Goal: Contribute content: Contribute content

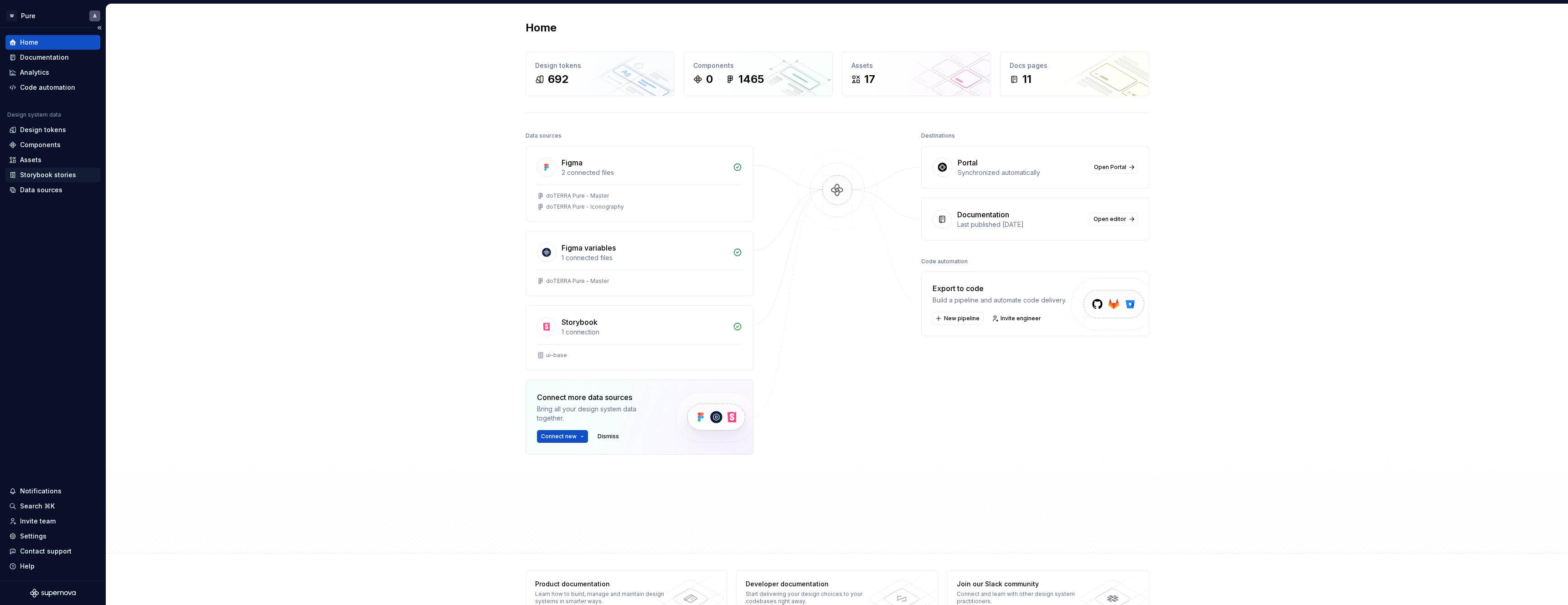
click at [43, 176] on div "Storybook stories" at bounding box center [48, 175] width 56 height 9
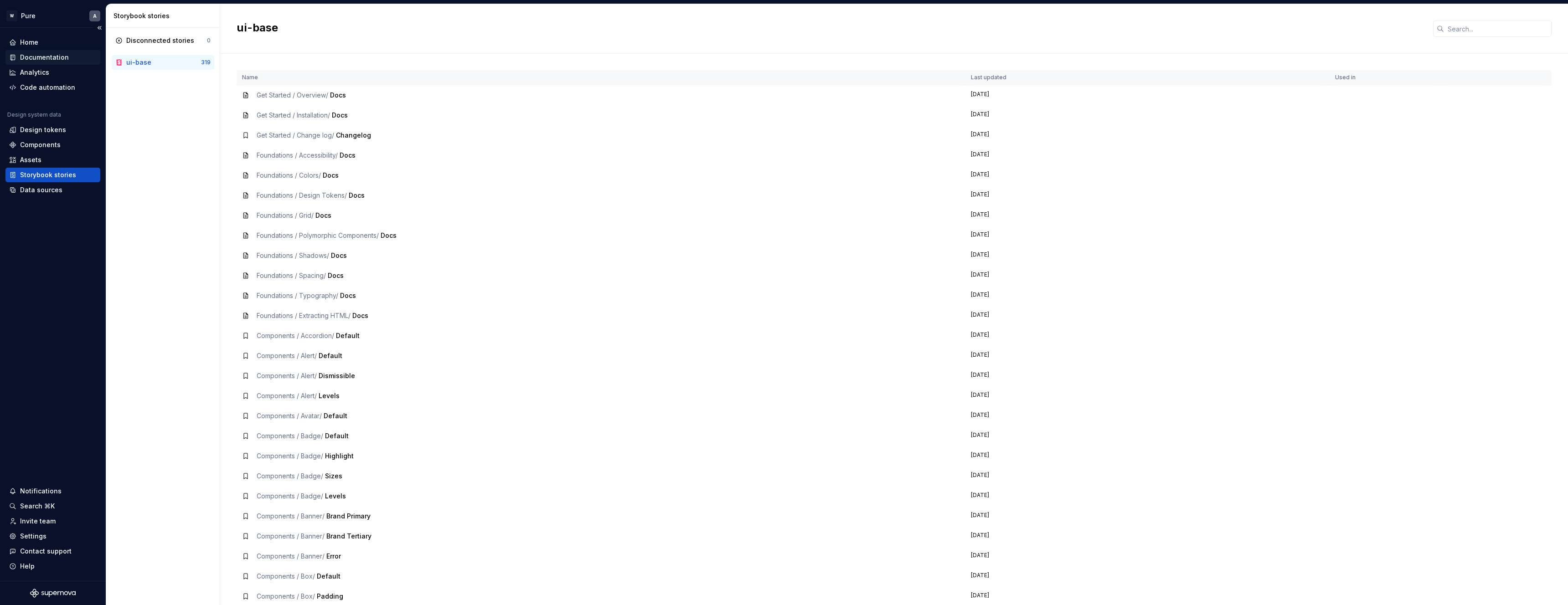
click at [43, 56] on div "Documentation" at bounding box center [44, 57] width 49 height 9
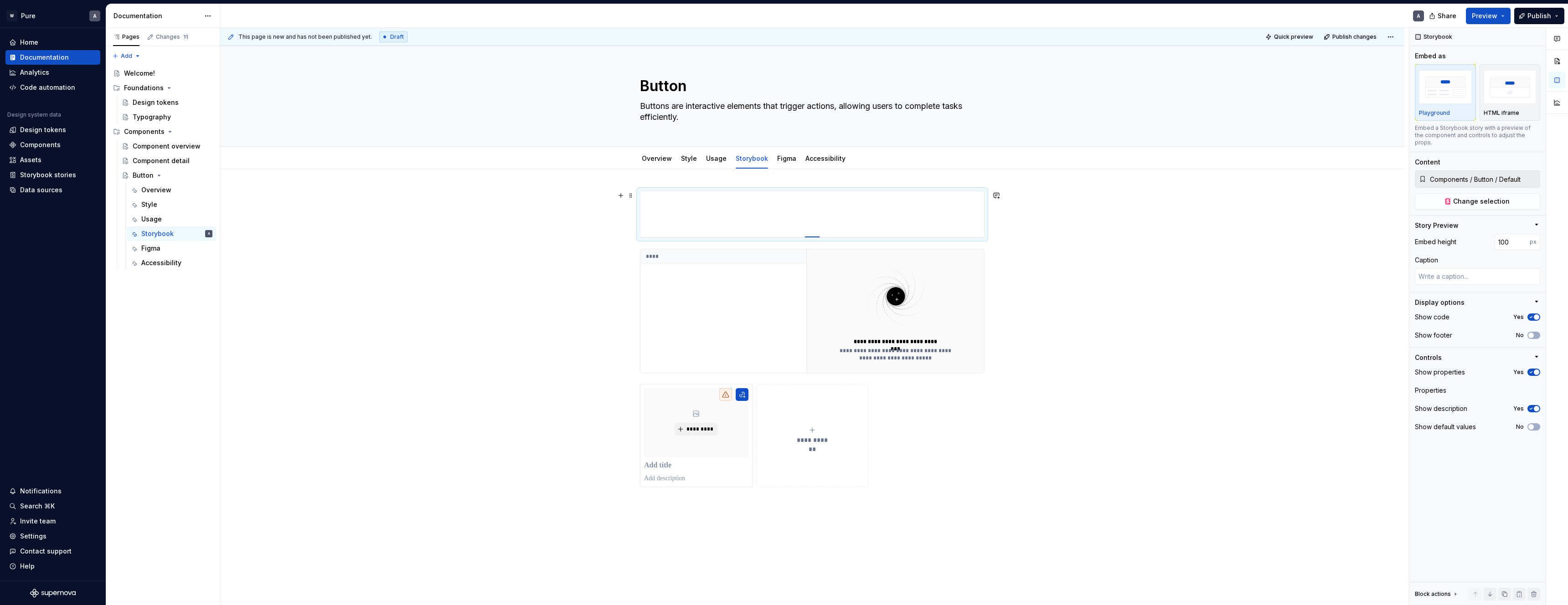
type textarea "*"
type input "162"
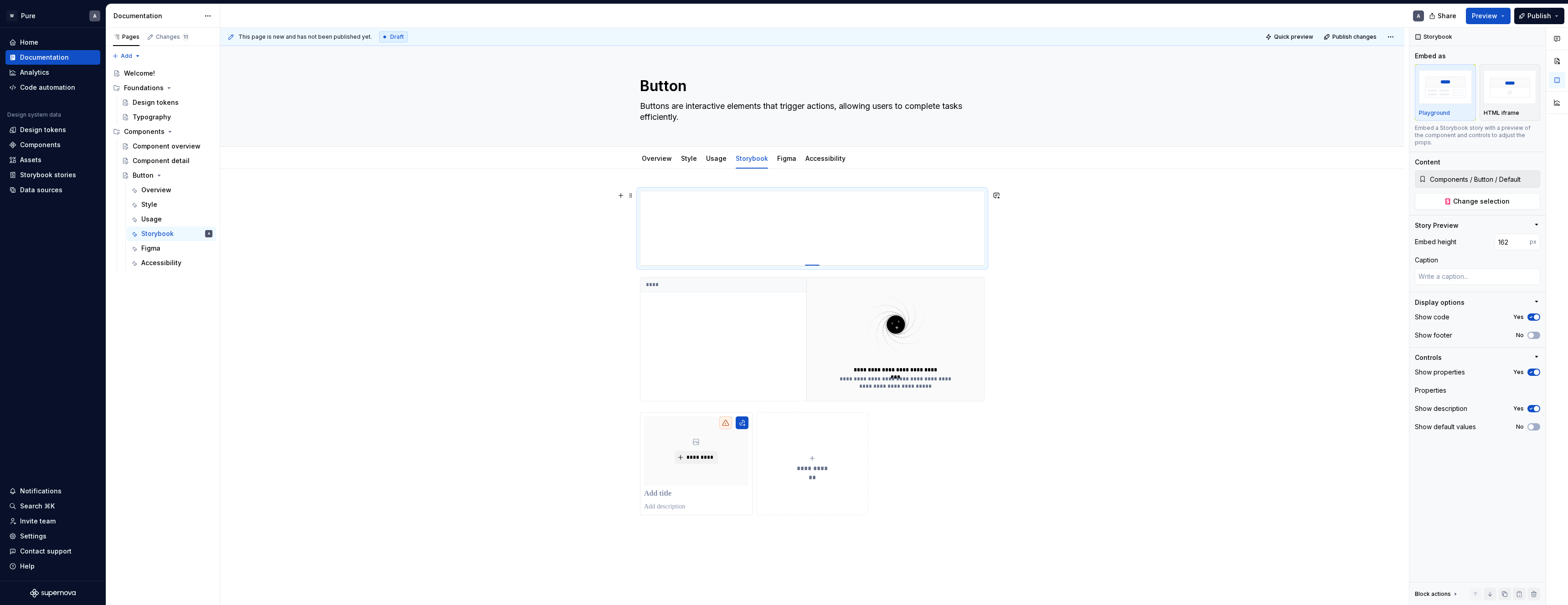
type textarea "*"
type input "168"
type textarea "*"
type input "174"
type textarea "*"
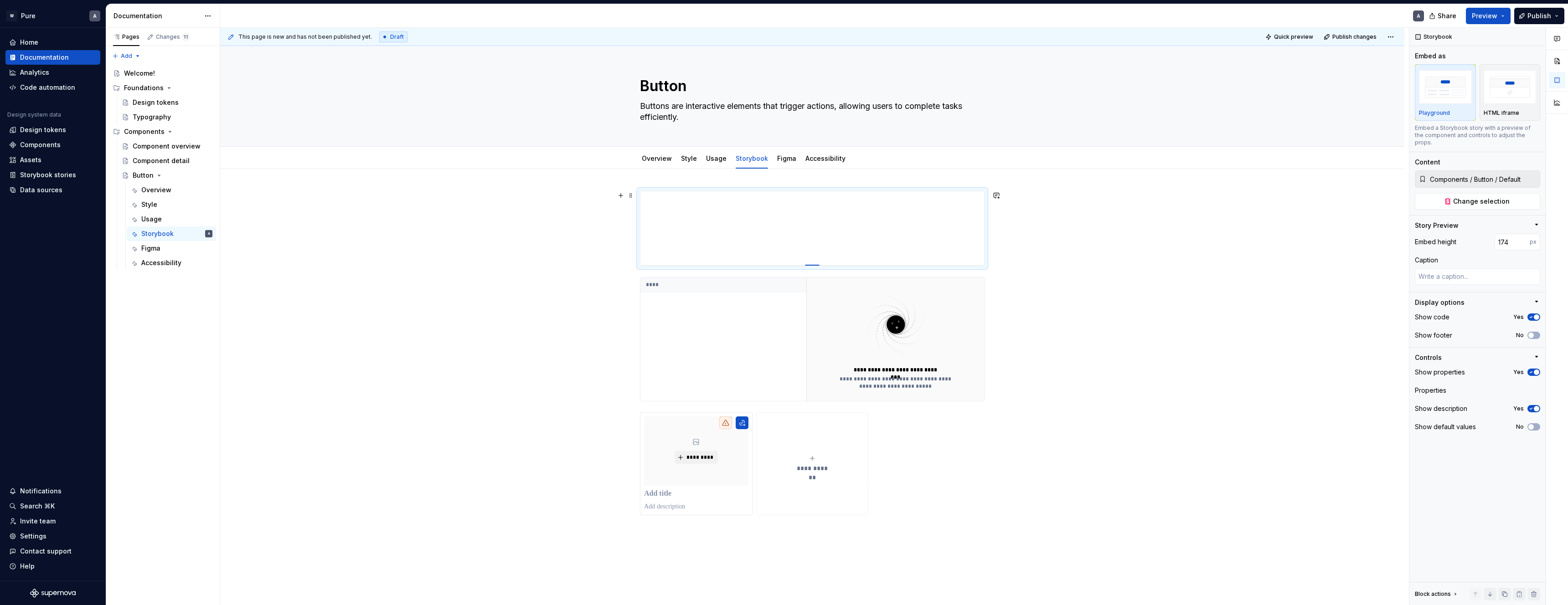
type input "180"
type textarea "*"
type input "186"
type textarea "*"
type input "192"
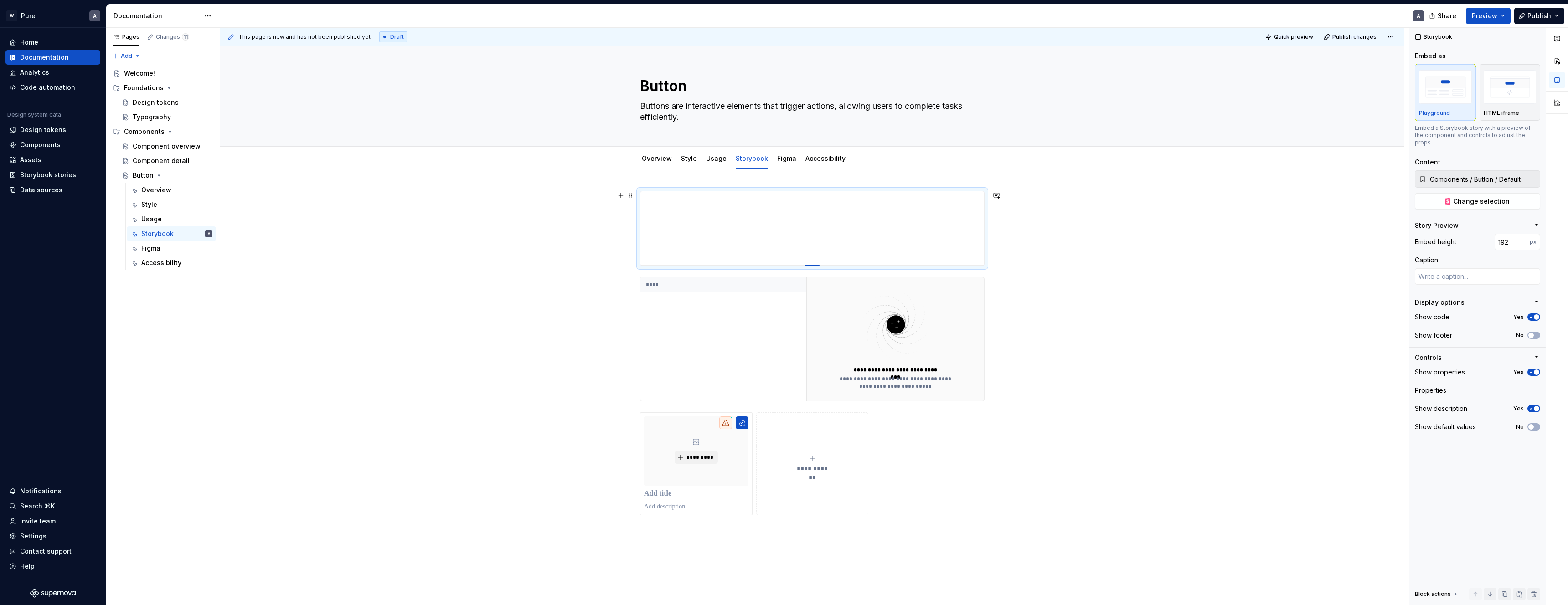
type textarea "*"
type input "197"
type textarea "*"
type input "202"
type textarea "*"
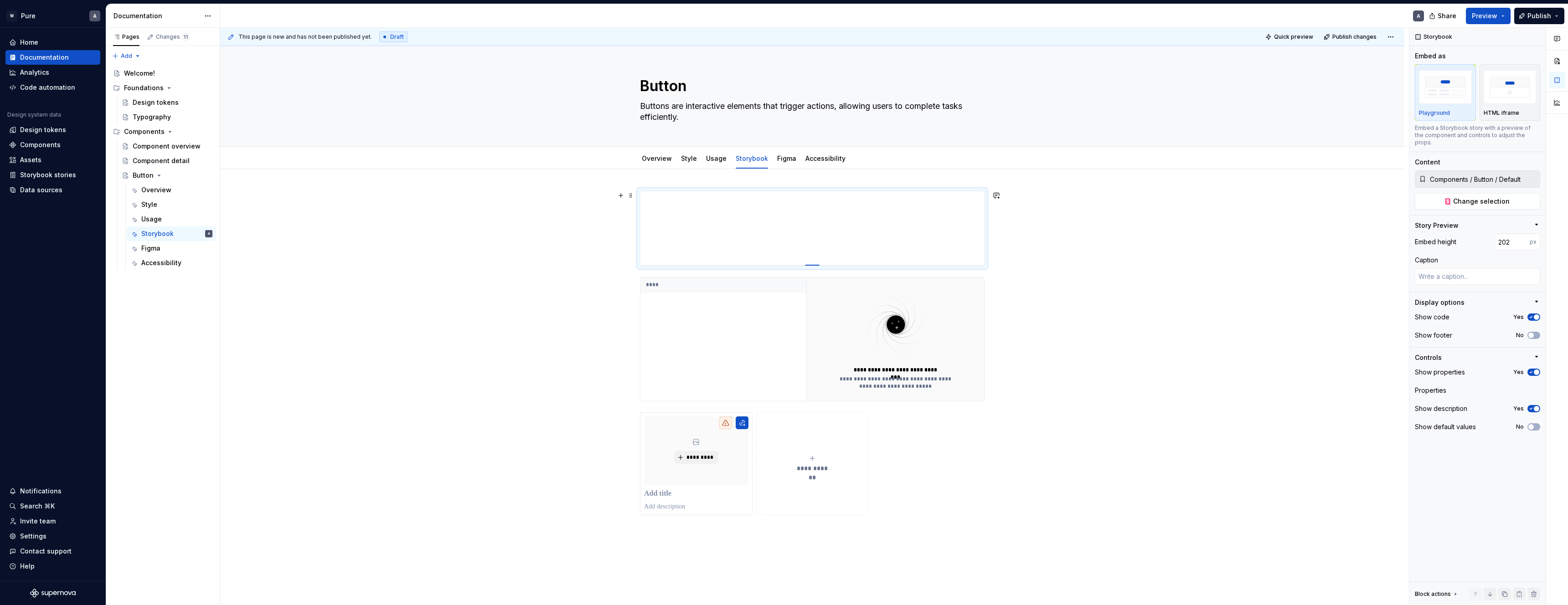
type input "206"
type textarea "*"
type input "212"
type textarea "*"
type input "217"
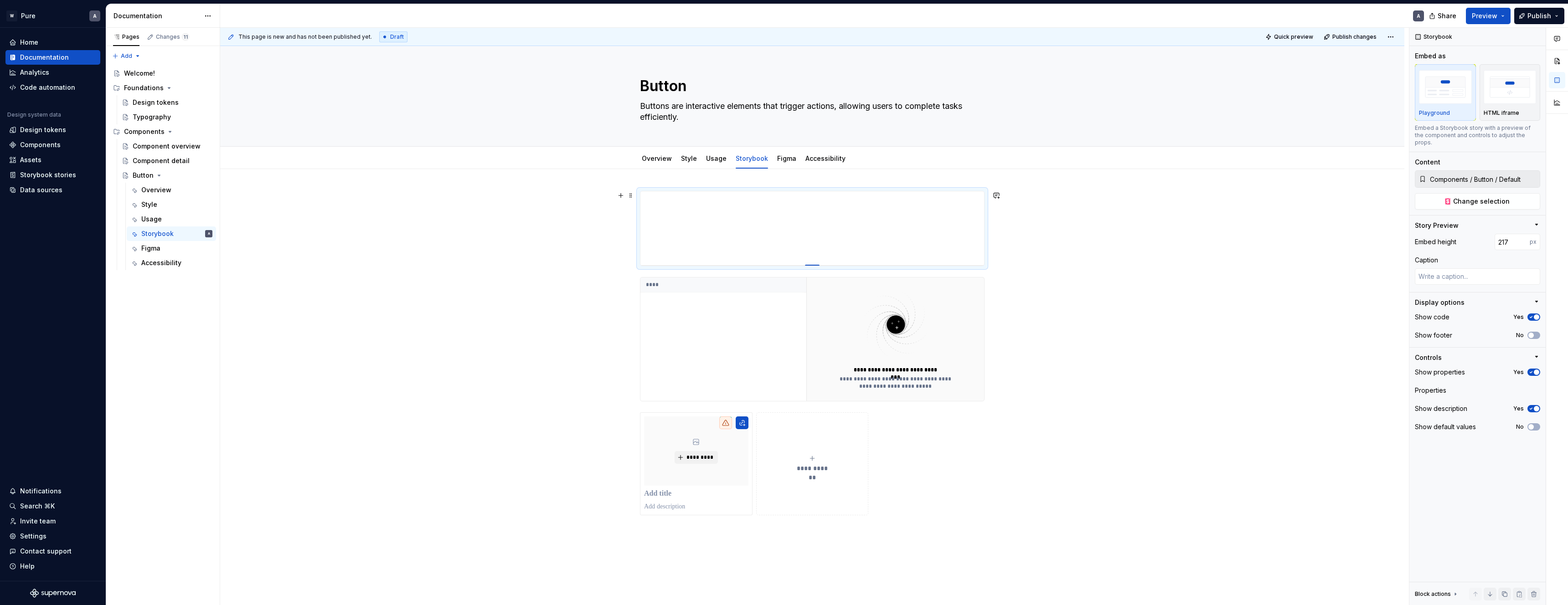
type textarea "*"
type input "220"
type textarea "*"
type input "224"
type textarea "*"
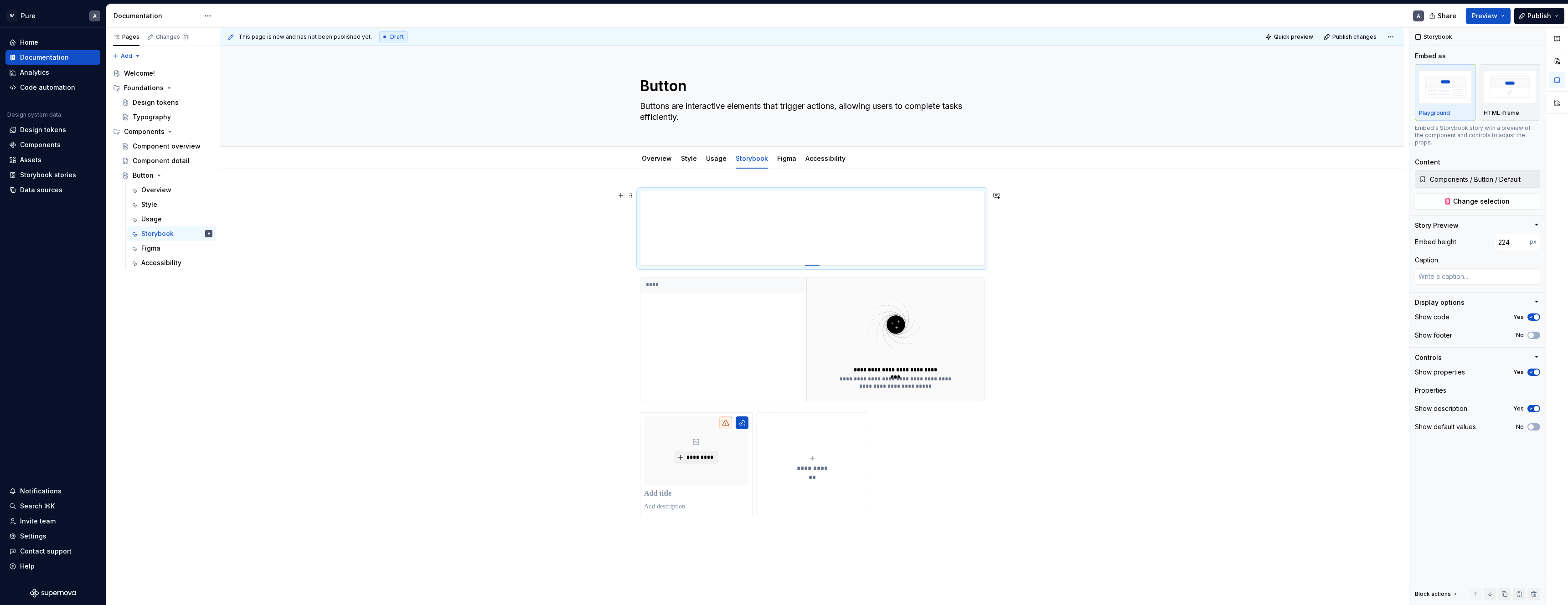
type input "227"
type textarea "*"
type input "229"
type textarea "*"
type input "232"
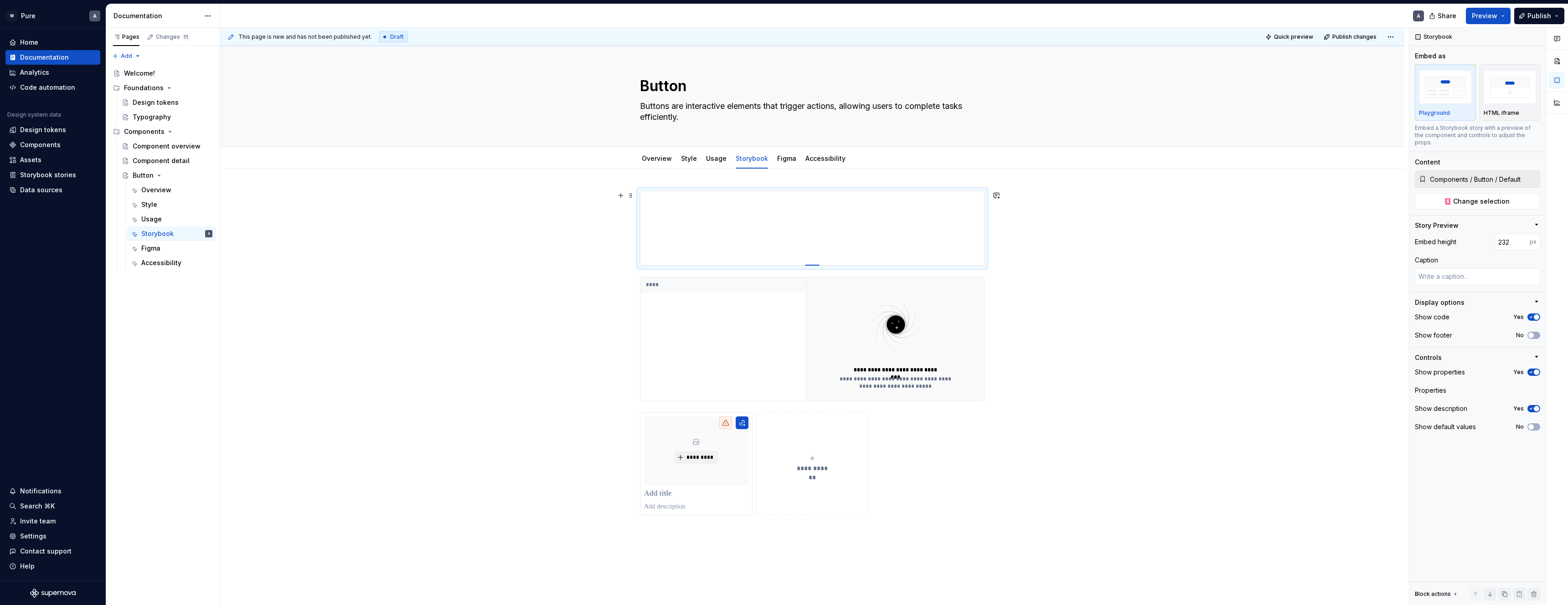
type textarea "*"
type input "233"
type textarea "*"
type input "235"
type textarea "*"
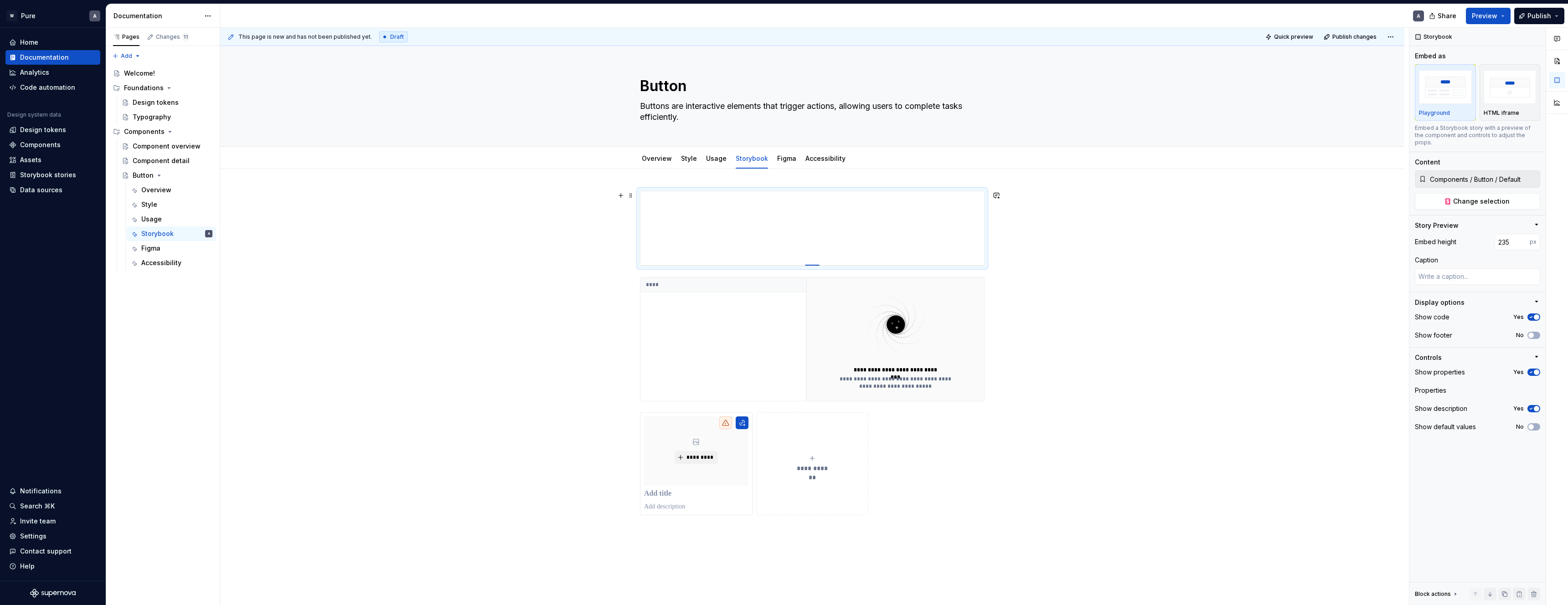
type input "236"
type textarea "*"
type input "237"
type textarea "*"
type input "238"
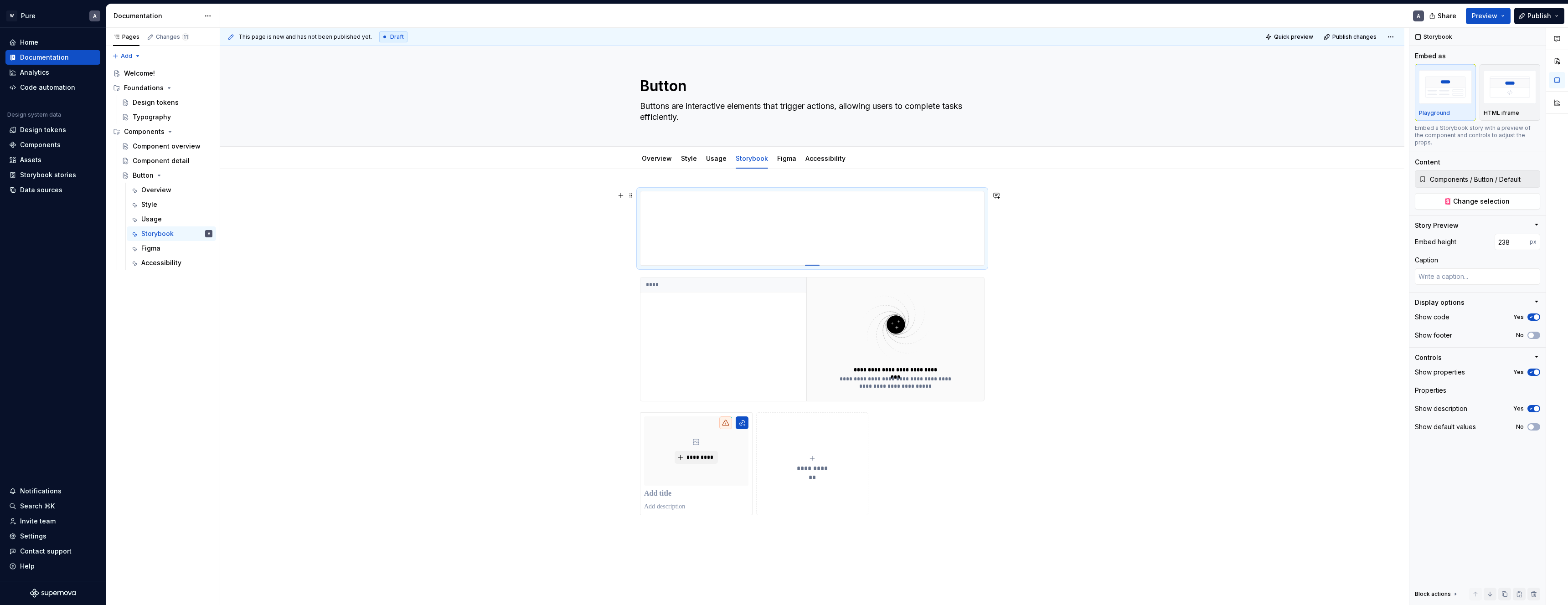
type textarea "*"
type input "239"
type textarea "*"
type input "240"
type textarea "*"
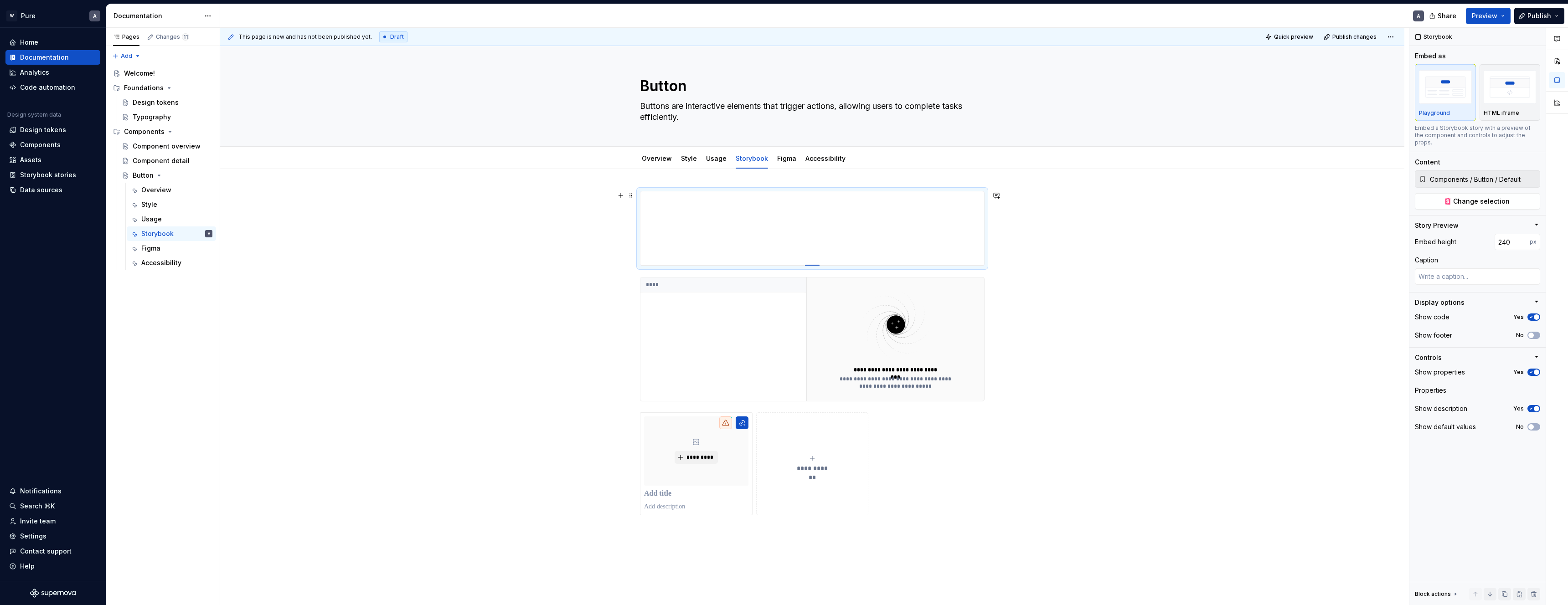
type input "241"
type textarea "*"
type input "242"
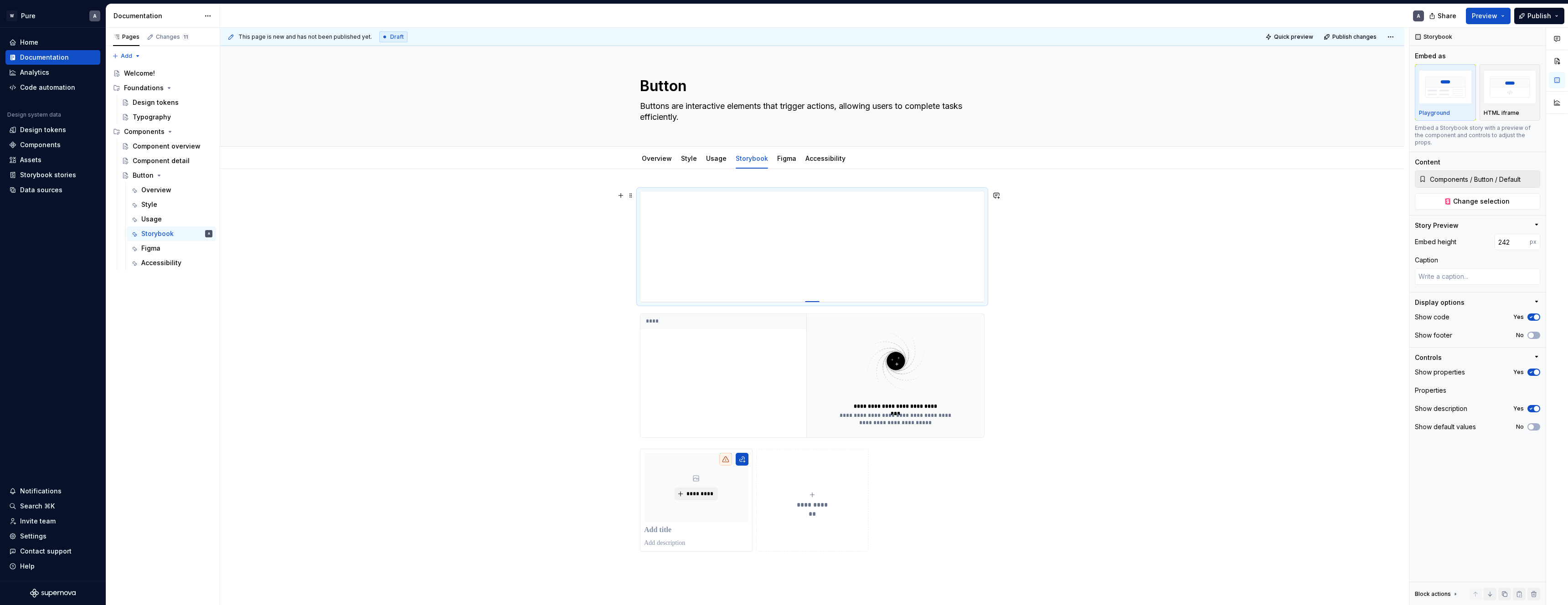
type textarea "*"
type input "243"
type textarea "*"
type input "244"
drag, startPoint x: 814, startPoint y: 237, endPoint x: 816, endPoint y: 303, distance: 66.0
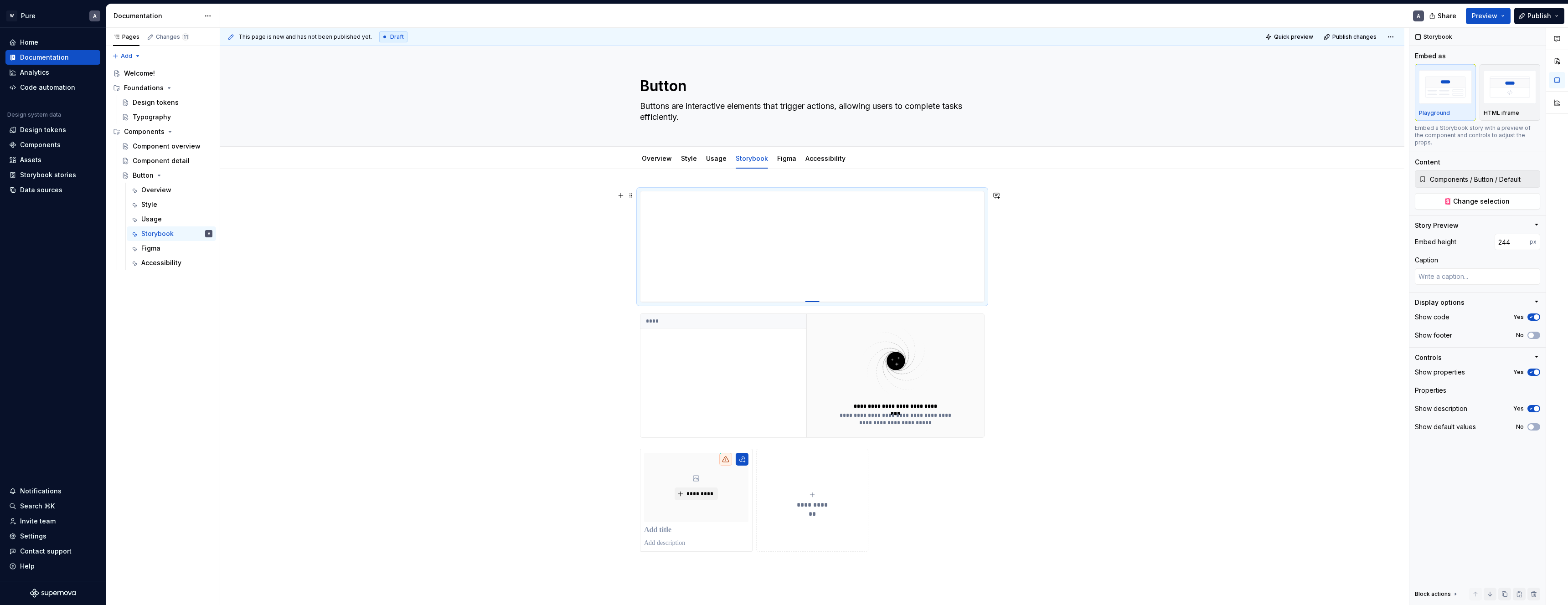
click at [816, 303] on div at bounding box center [813, 302] width 15 height 2
type textarea "*"
type input "244"
type textarea "*"
type input "243"
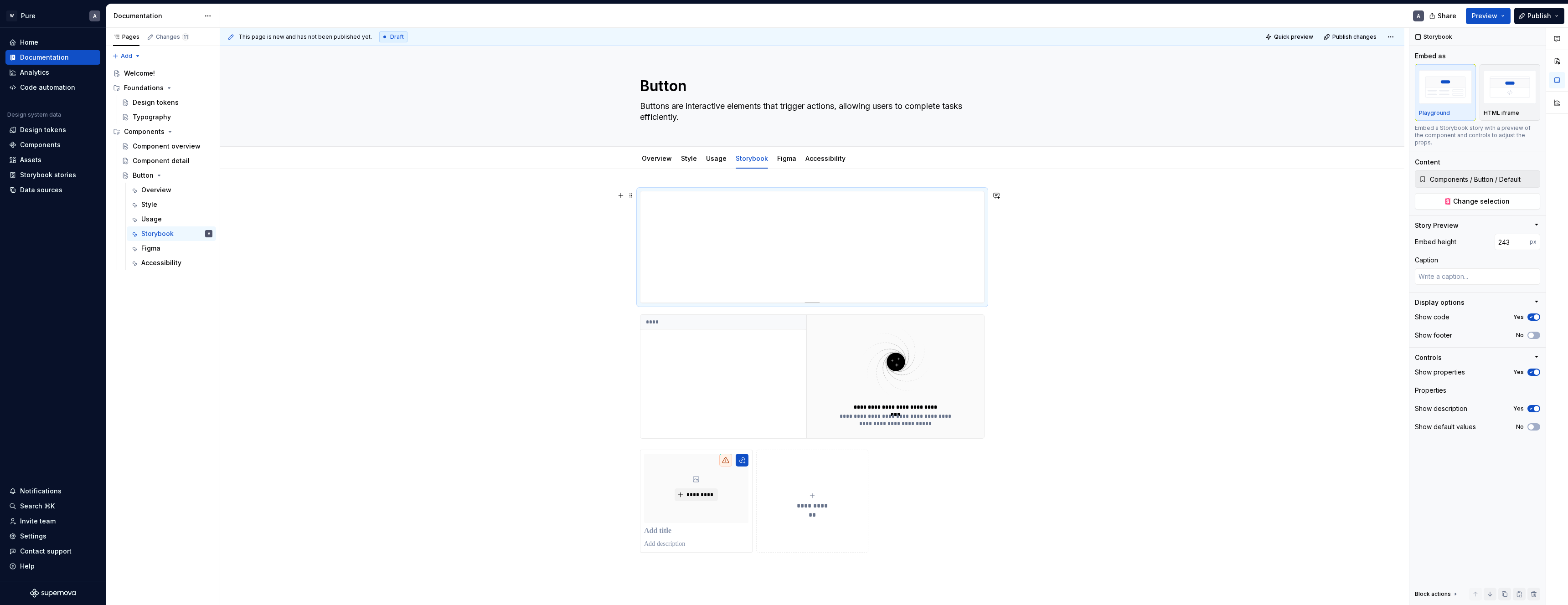
type textarea "*"
type input "227"
type textarea "*"
type input "222"
type textarea "*"
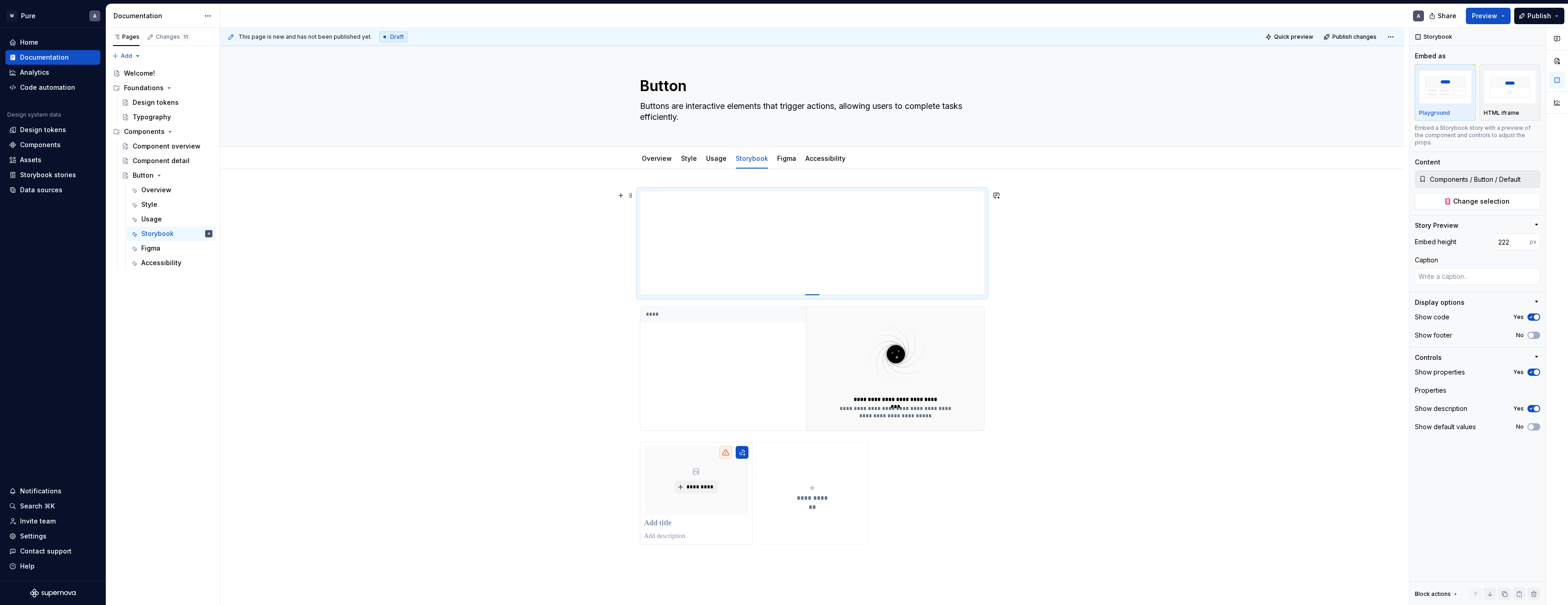
type input "217"
type textarea "*"
type input "212"
type textarea "*"
type input "206"
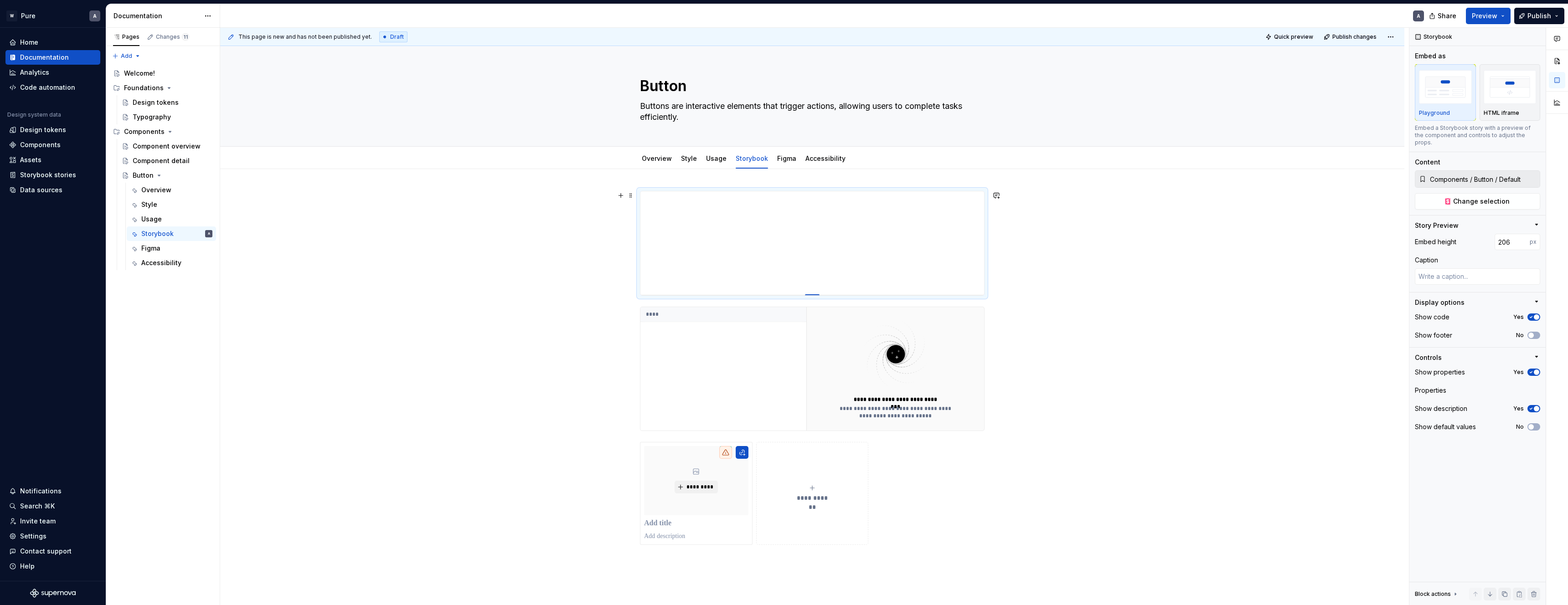
type textarea "*"
type input "201"
type textarea "*"
type input "194"
type textarea "*"
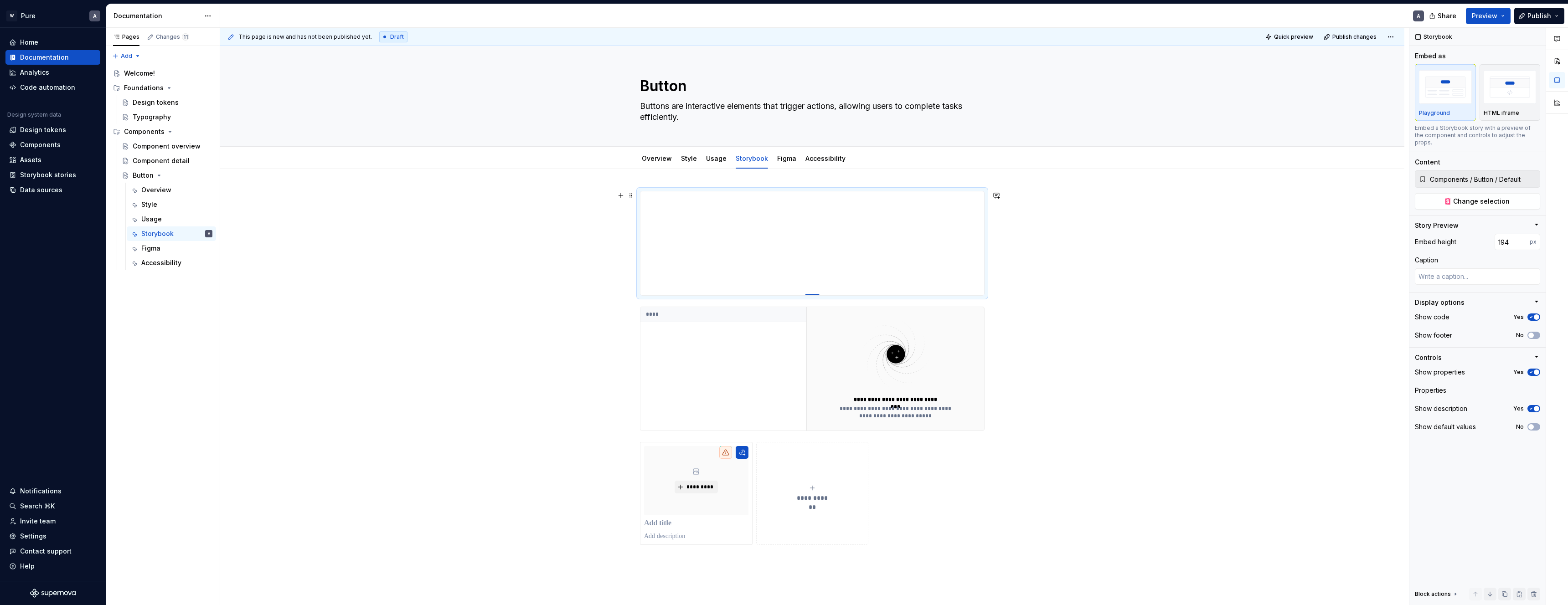
type input "186"
type textarea "*"
type input "176"
type textarea "*"
type input "171"
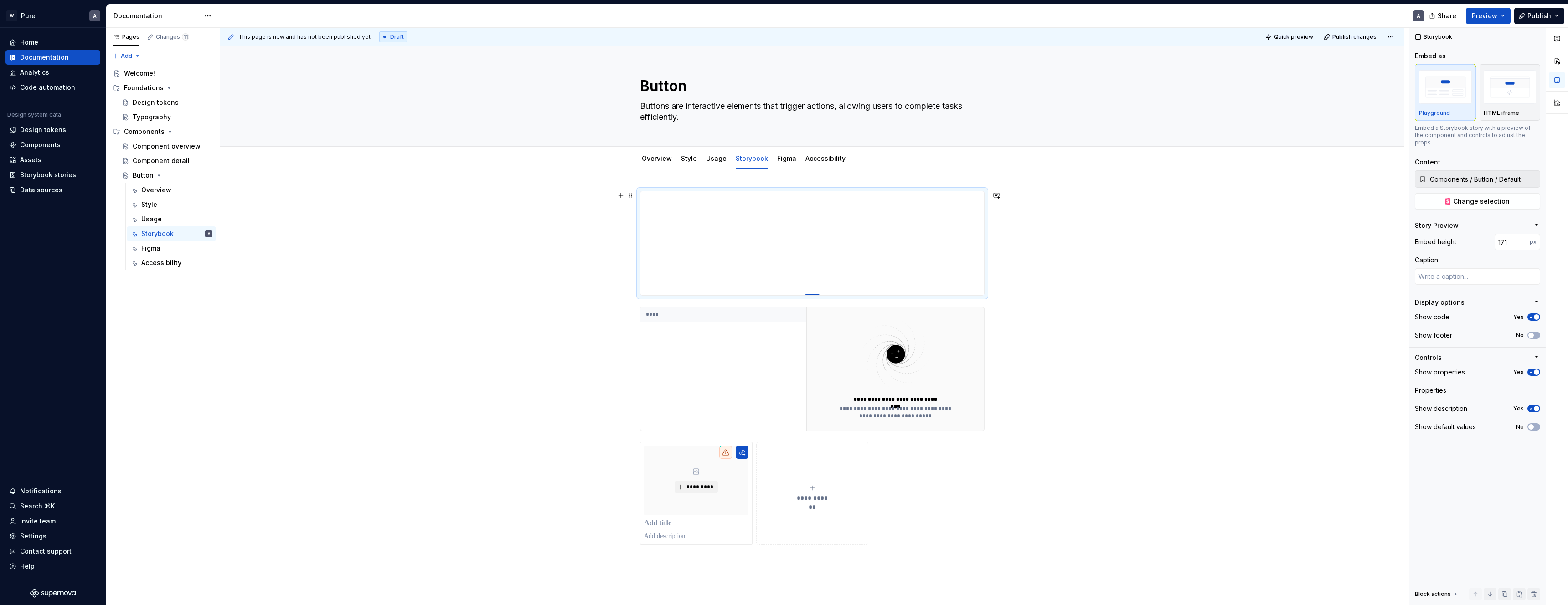
type textarea "*"
type input "162"
type textarea "*"
type input "147"
type textarea "*"
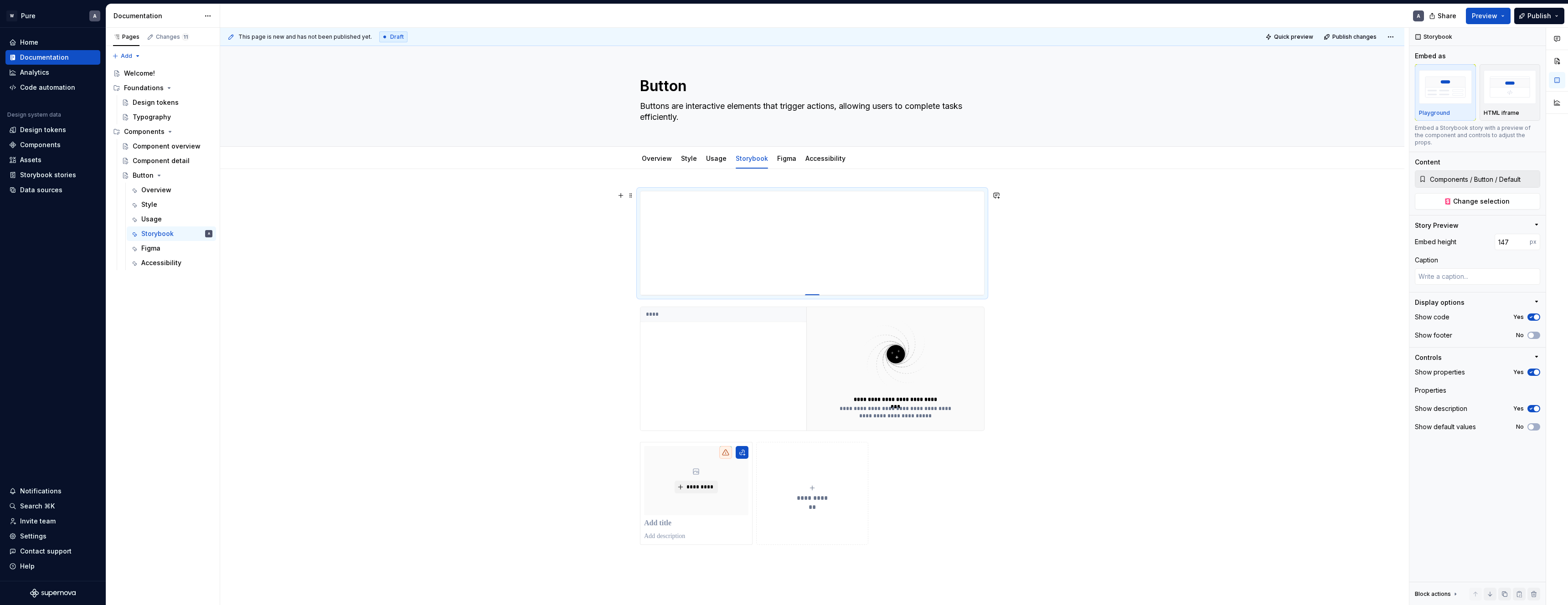
type input "142"
type textarea "*"
type input "134"
type textarea "*"
type input "123"
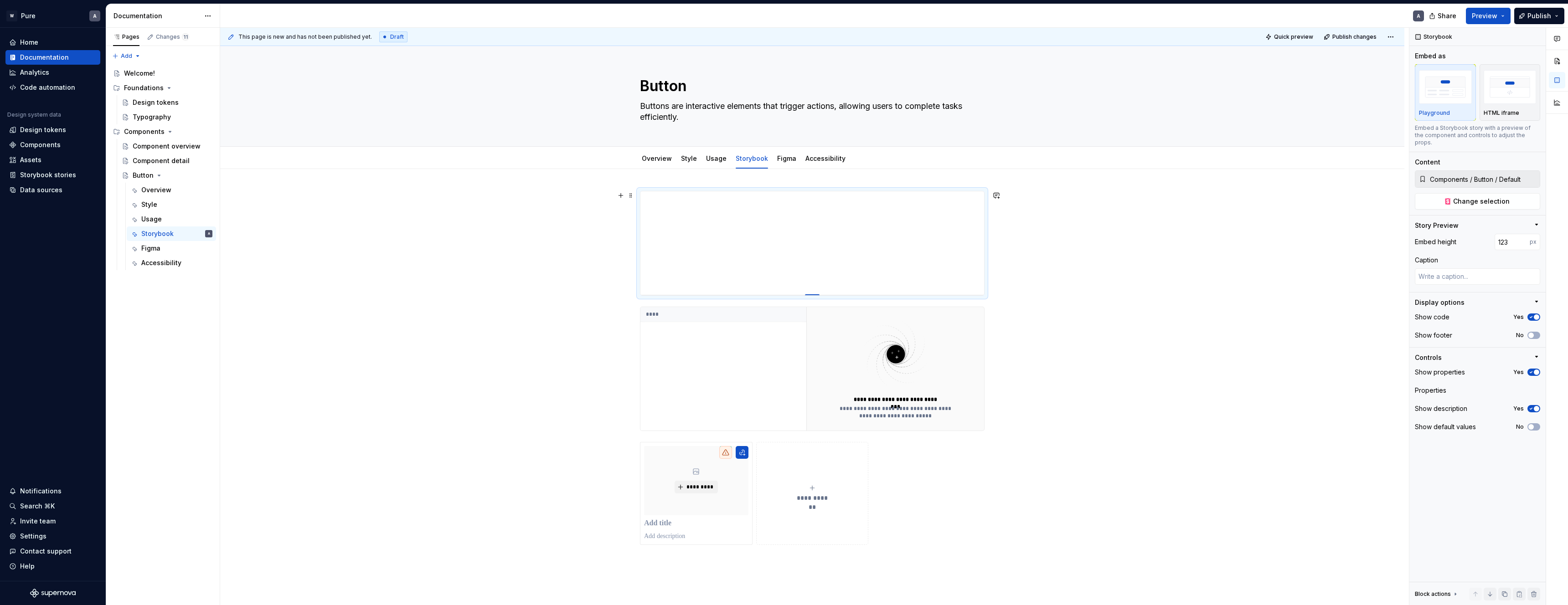
type textarea "*"
type input "114"
type textarea "*"
type input "108"
type textarea "*"
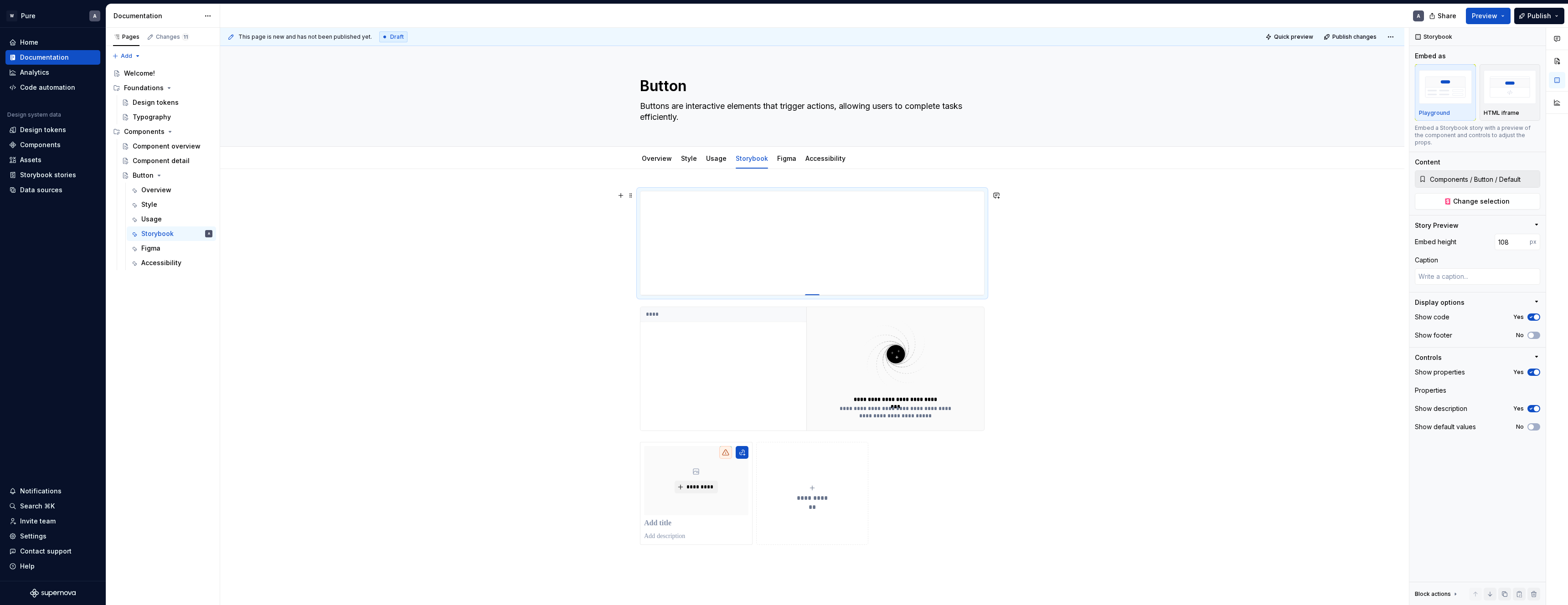
type input "100"
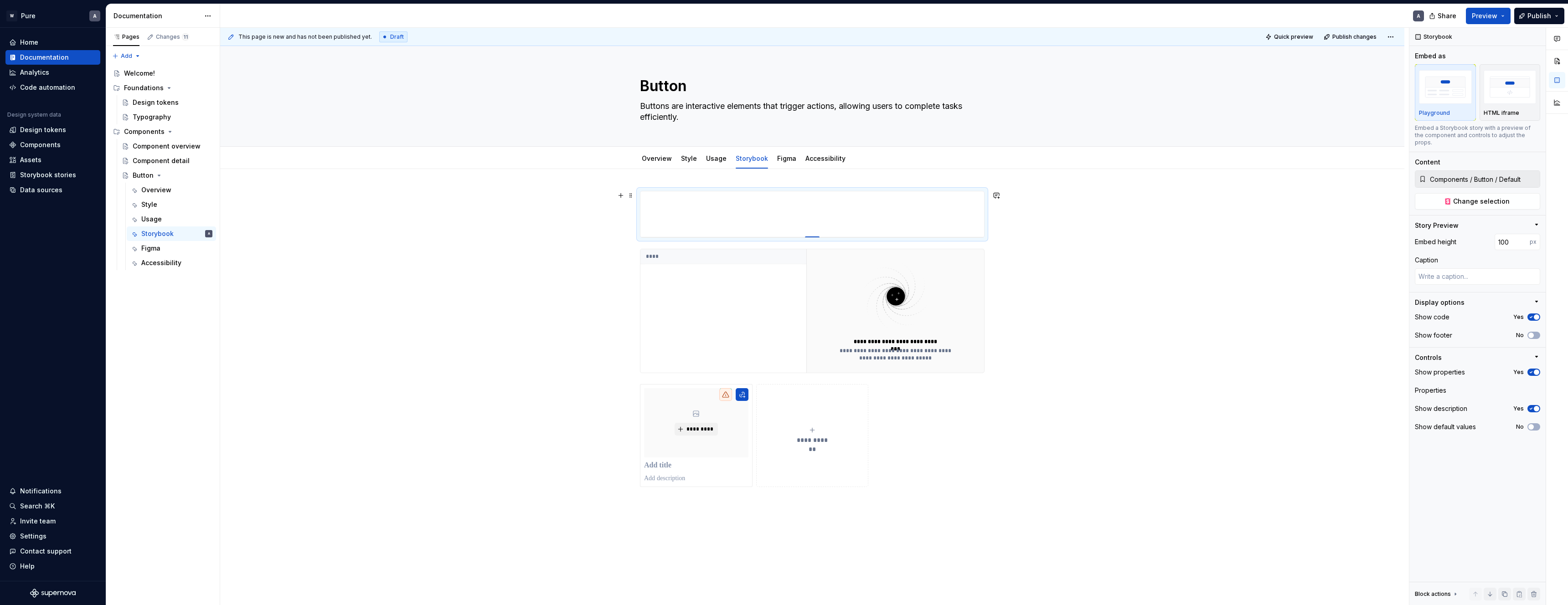
drag, startPoint x: 816, startPoint y: 302, endPoint x: 818, endPoint y: 206, distance: 96.0
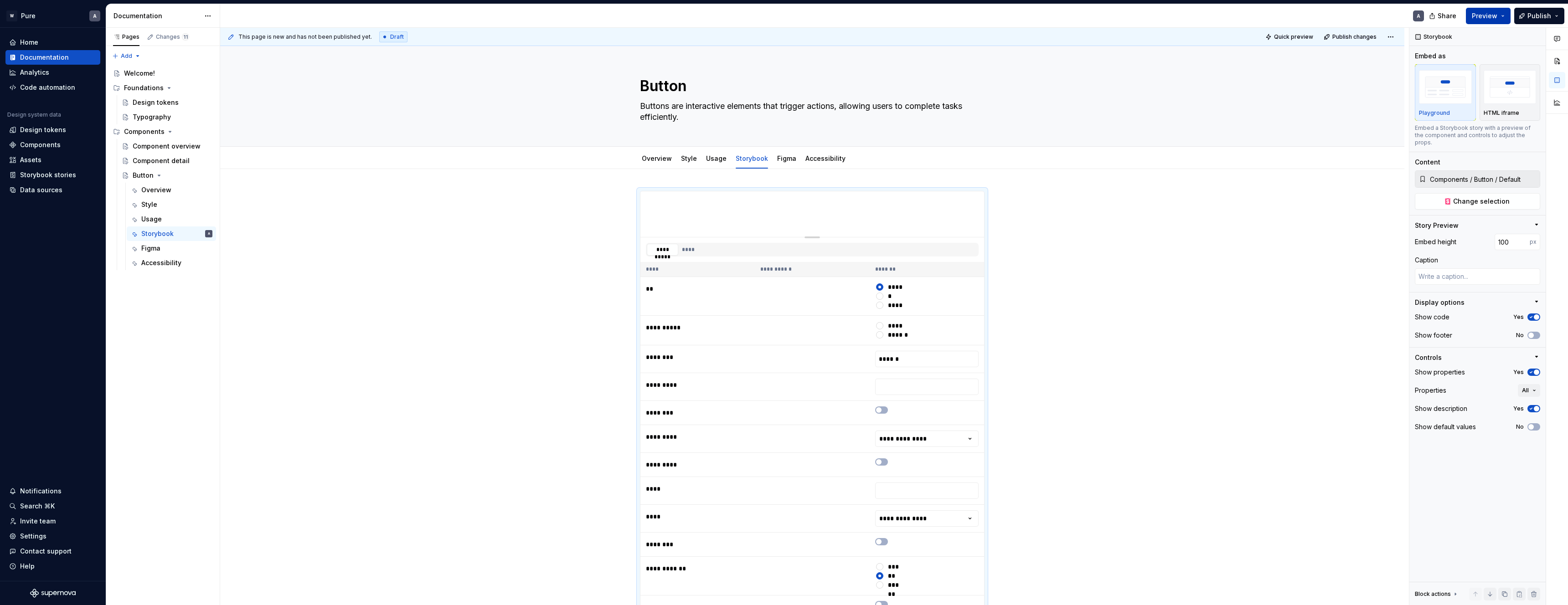
click at [1493, 17] on span "Preview" at bounding box center [1483, 16] width 25 height 9
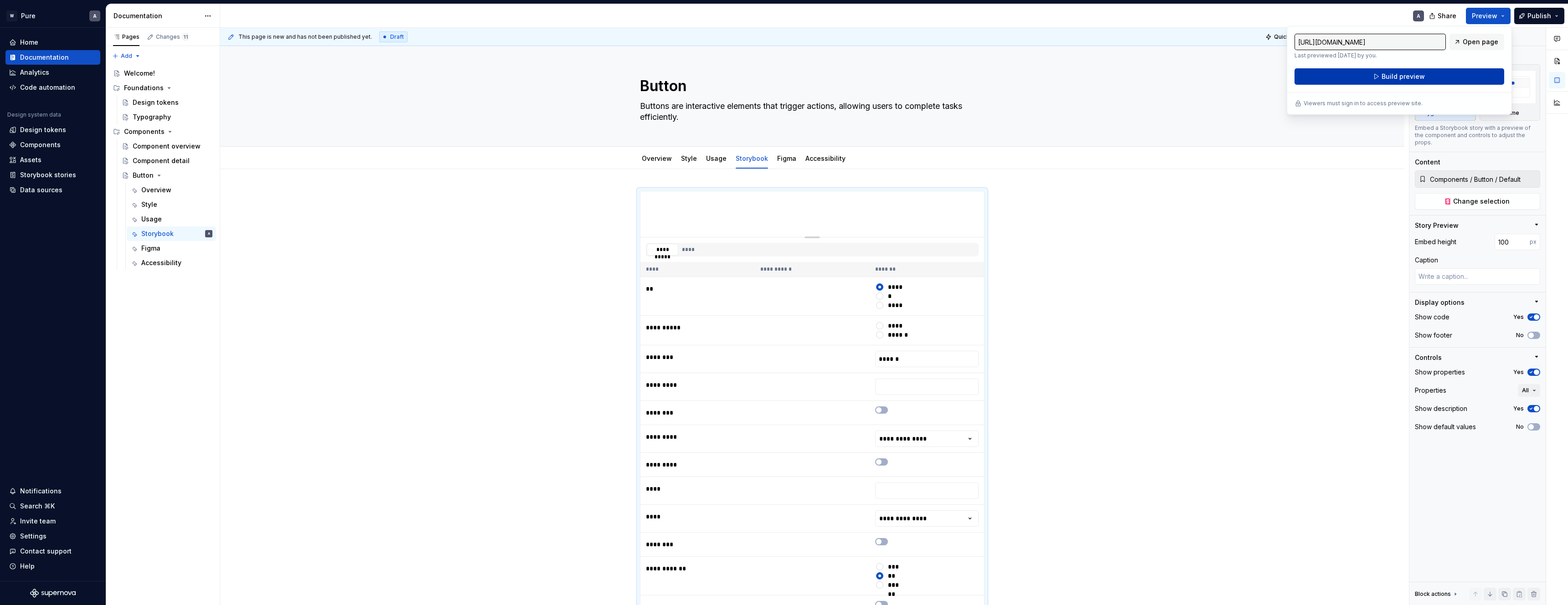
click at [1404, 76] on span "Build preview" at bounding box center [1402, 77] width 43 height 9
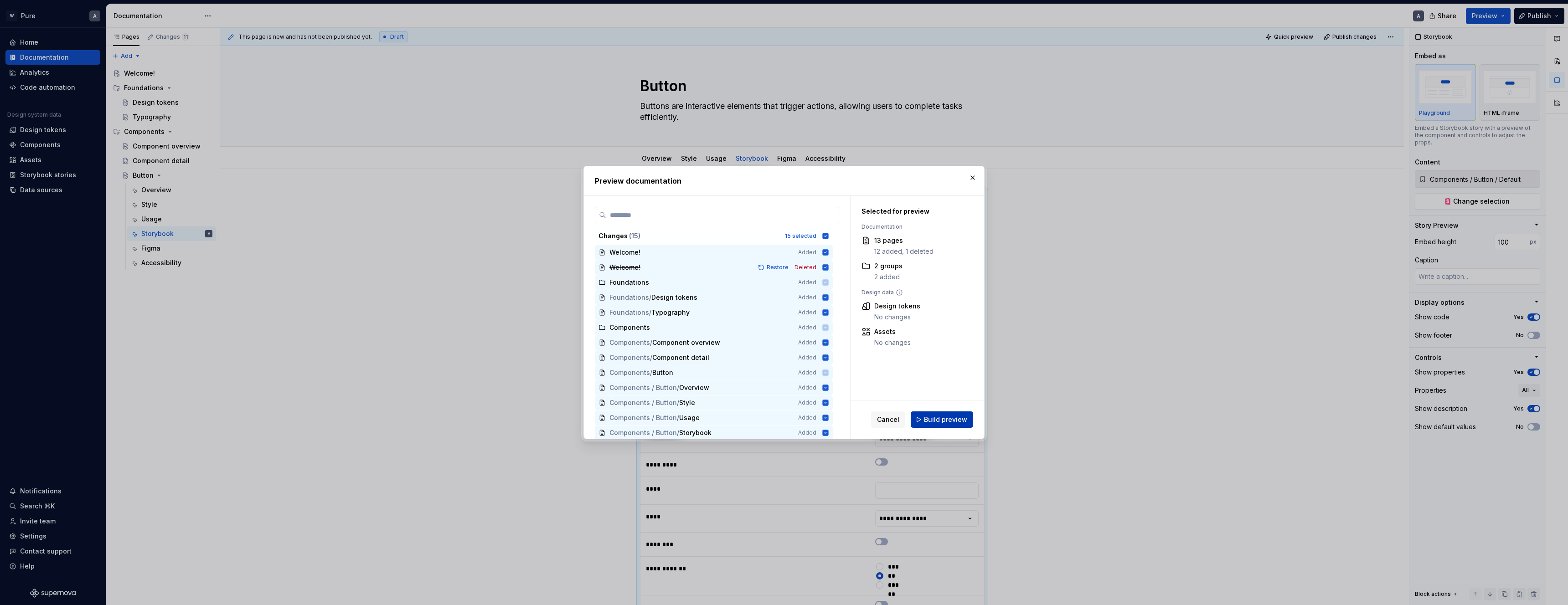
click at [937, 422] on span "Build preview" at bounding box center [945, 420] width 43 height 9
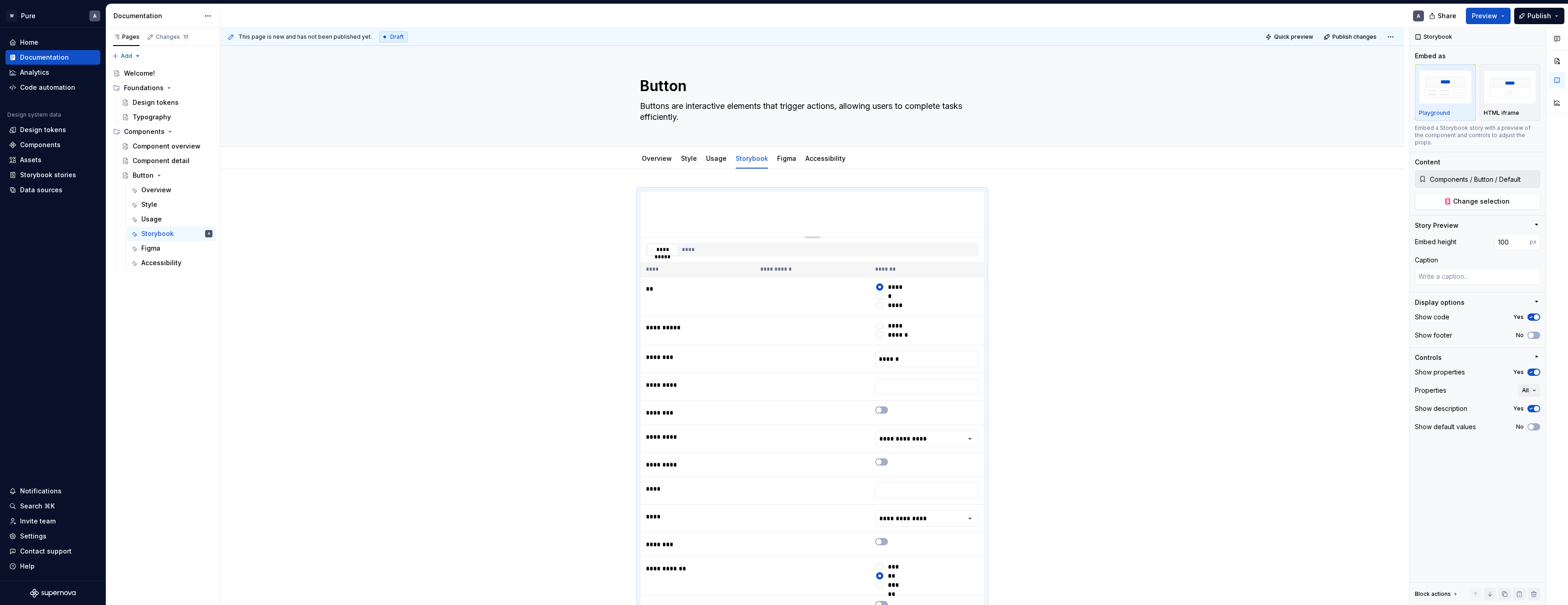
type textarea "*"
